Goal: Information Seeking & Learning: Find specific fact

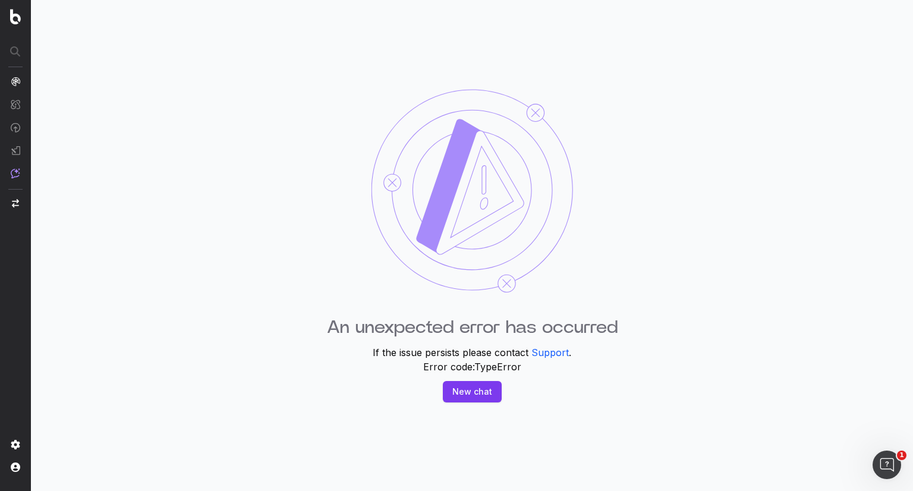
click at [17, 172] on img at bounding box center [16, 173] width 10 height 10
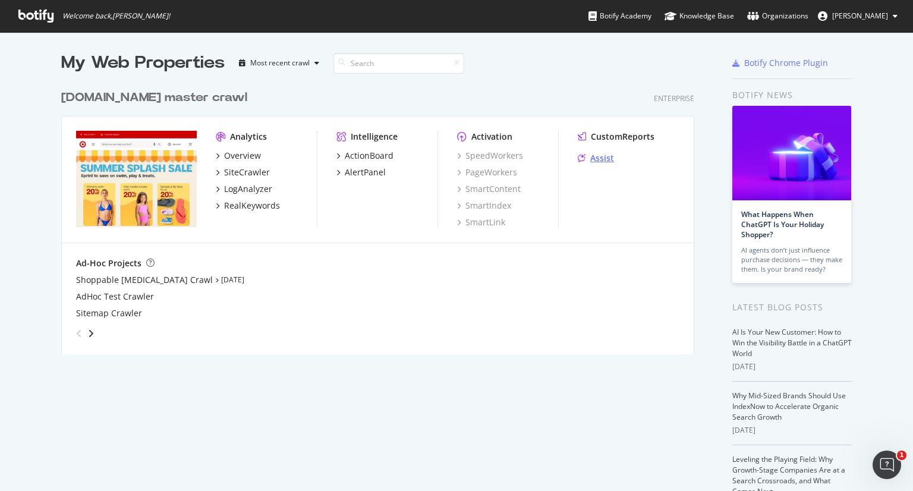
click at [606, 155] on div "Assist" at bounding box center [602, 158] width 24 height 12
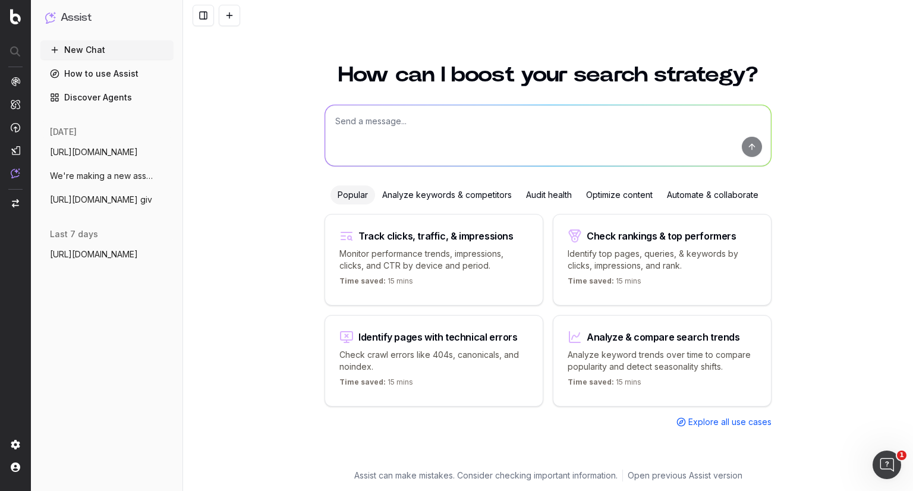
click at [119, 196] on span "[URL][DOMAIN_NAME] giv" at bounding box center [101, 200] width 102 height 12
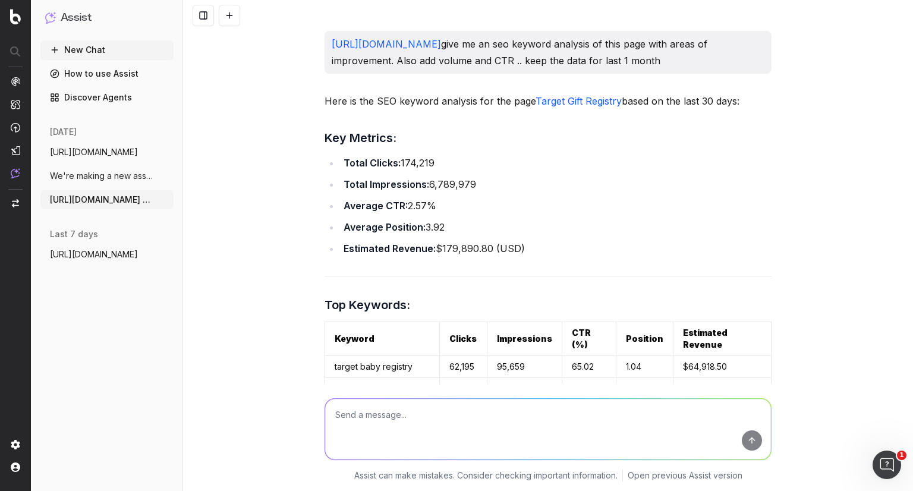
scroll to position [3158, 0]
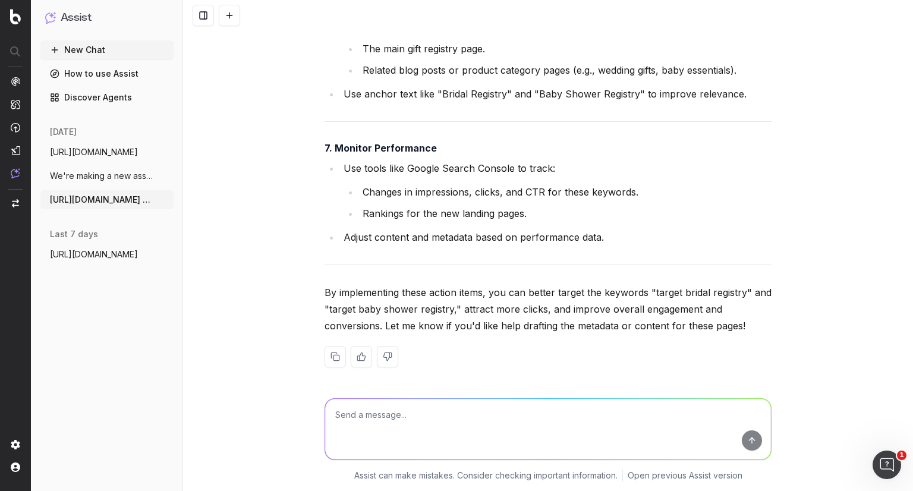
click at [94, 257] on span "[URL][DOMAIN_NAME]" at bounding box center [94, 254] width 88 height 12
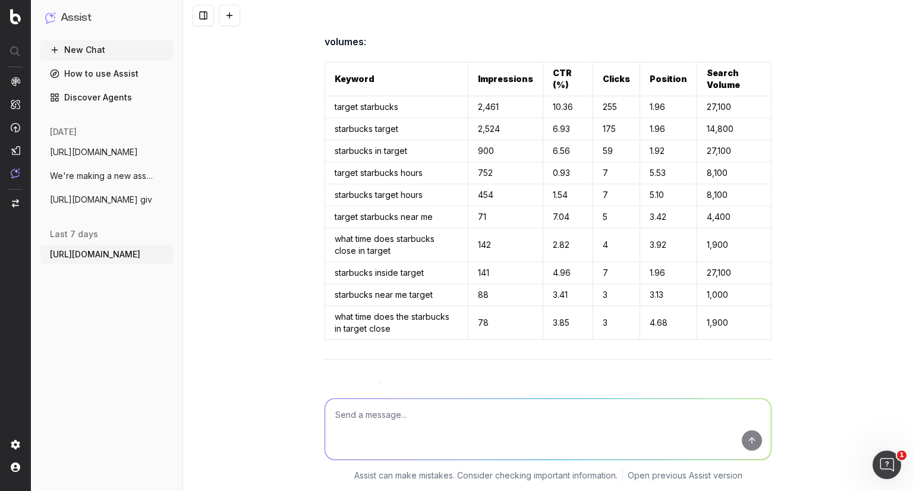
scroll to position [3359, 0]
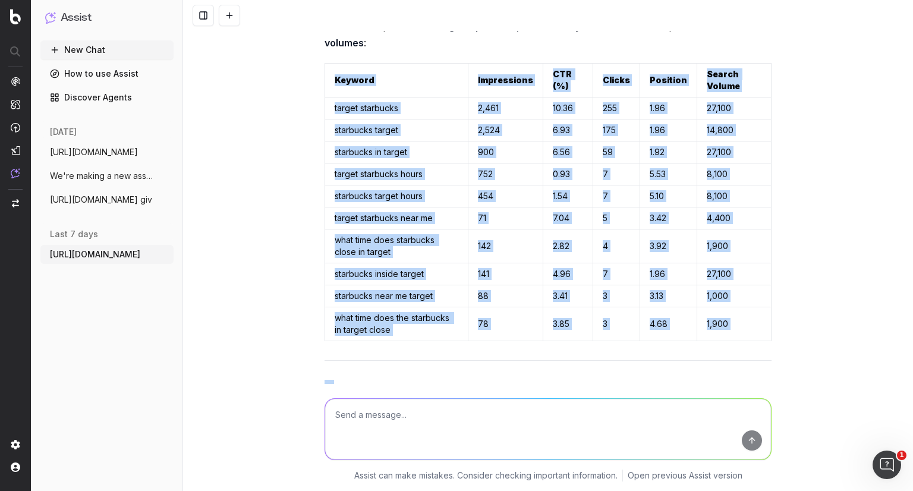
drag, startPoint x: 326, startPoint y: 64, endPoint x: 326, endPoint y: 375, distance: 310.9
click at [326, 375] on div "Here is the updated list of high-impression, low-CTR keywords with their respec…" at bounding box center [548, 471] width 447 height 907
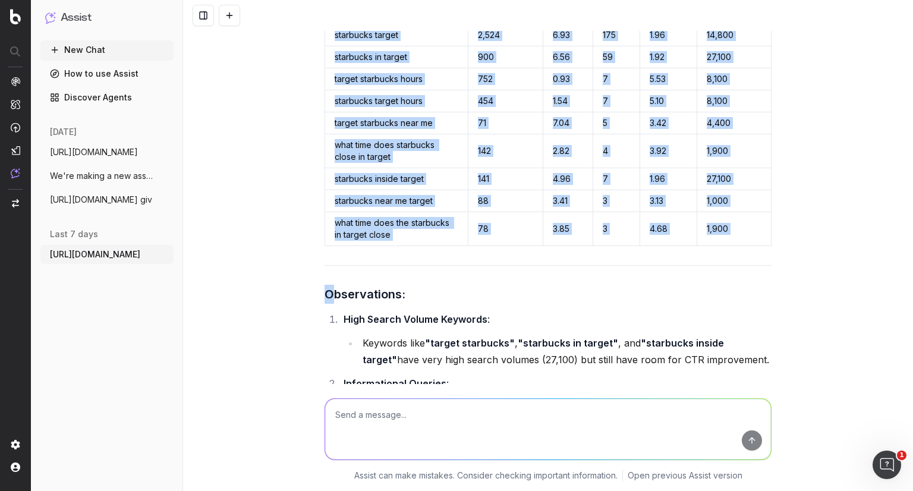
scroll to position [3455, 0]
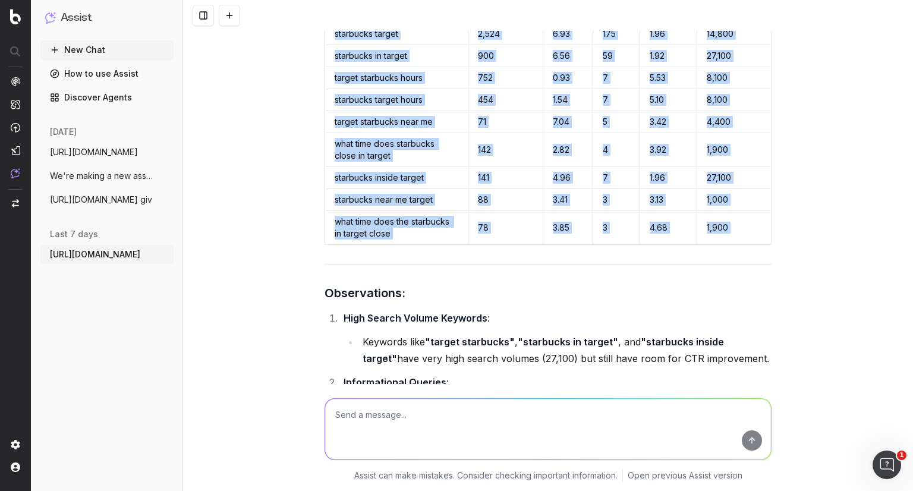
copy div "Keyword Impressions CTR (%) Clicks Position Search Volume target starbucks 2,46…"
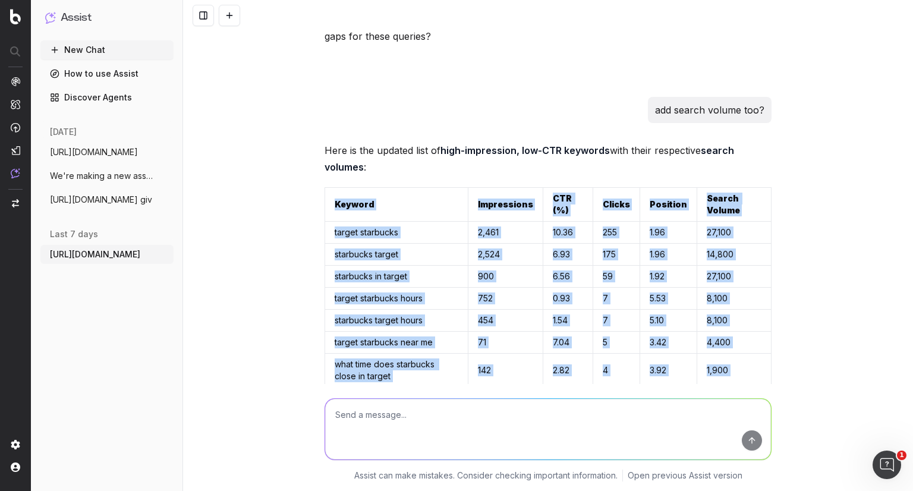
scroll to position [3232, 0]
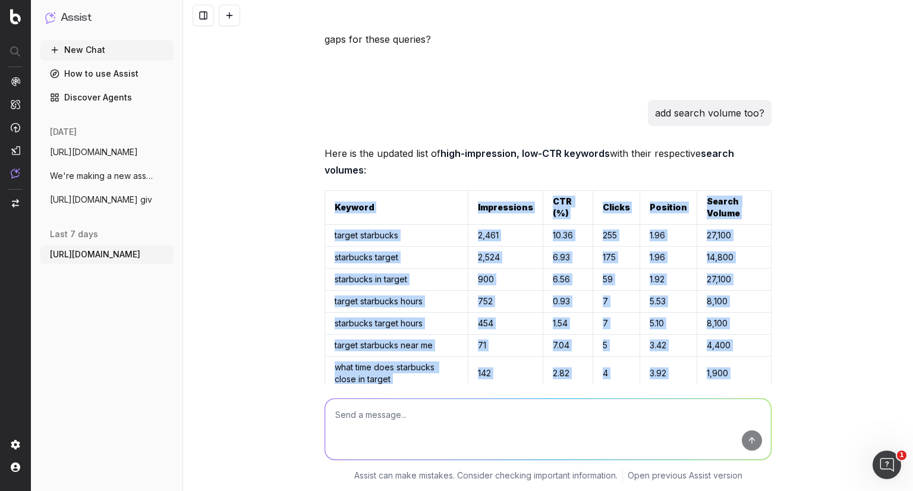
click at [275, 284] on div "[URL][DOMAIN_NAME] Show the last 7 days of clicks, impressions, CTR, and positi…" at bounding box center [548, 245] width 730 height 491
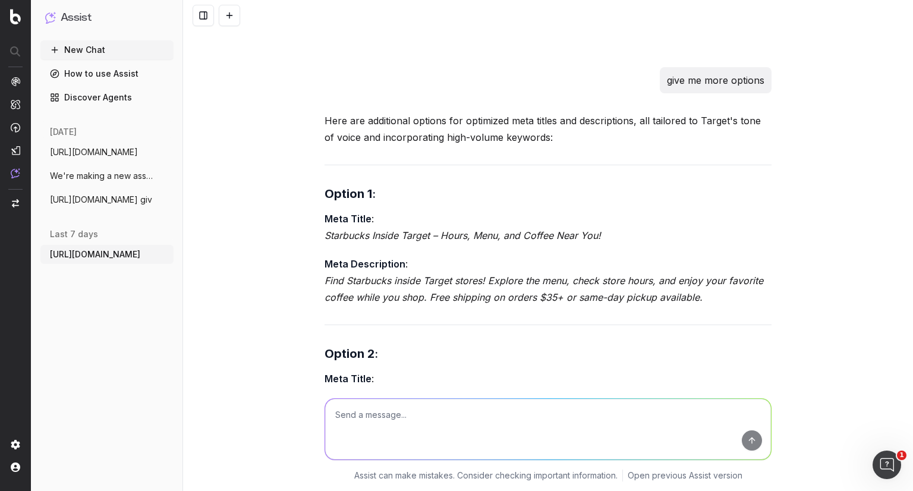
scroll to position [5234, 0]
